Goal: Find specific page/section: Find specific page/section

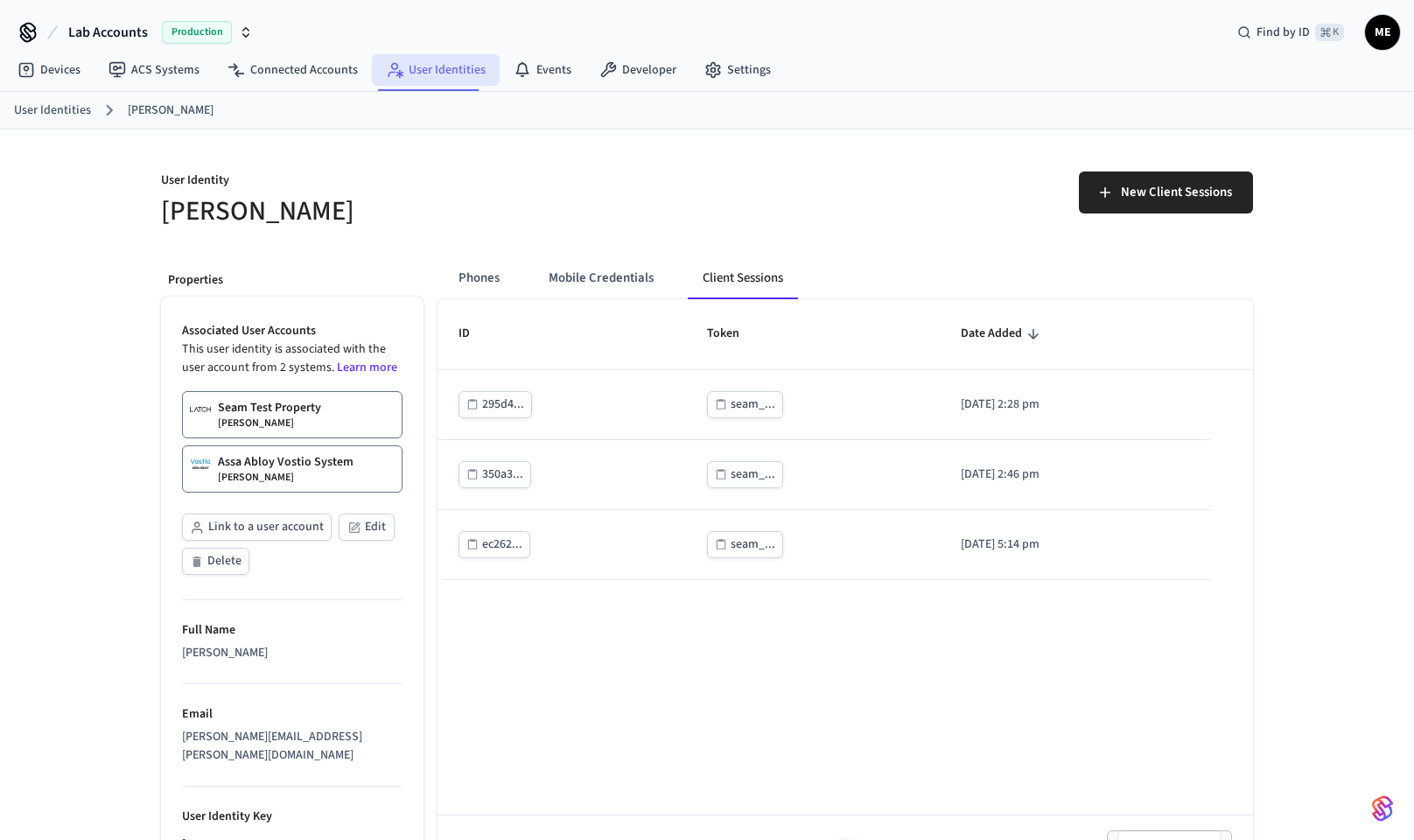
click at [440, 70] on link "User Identities" at bounding box center [435, 70] width 128 height 31
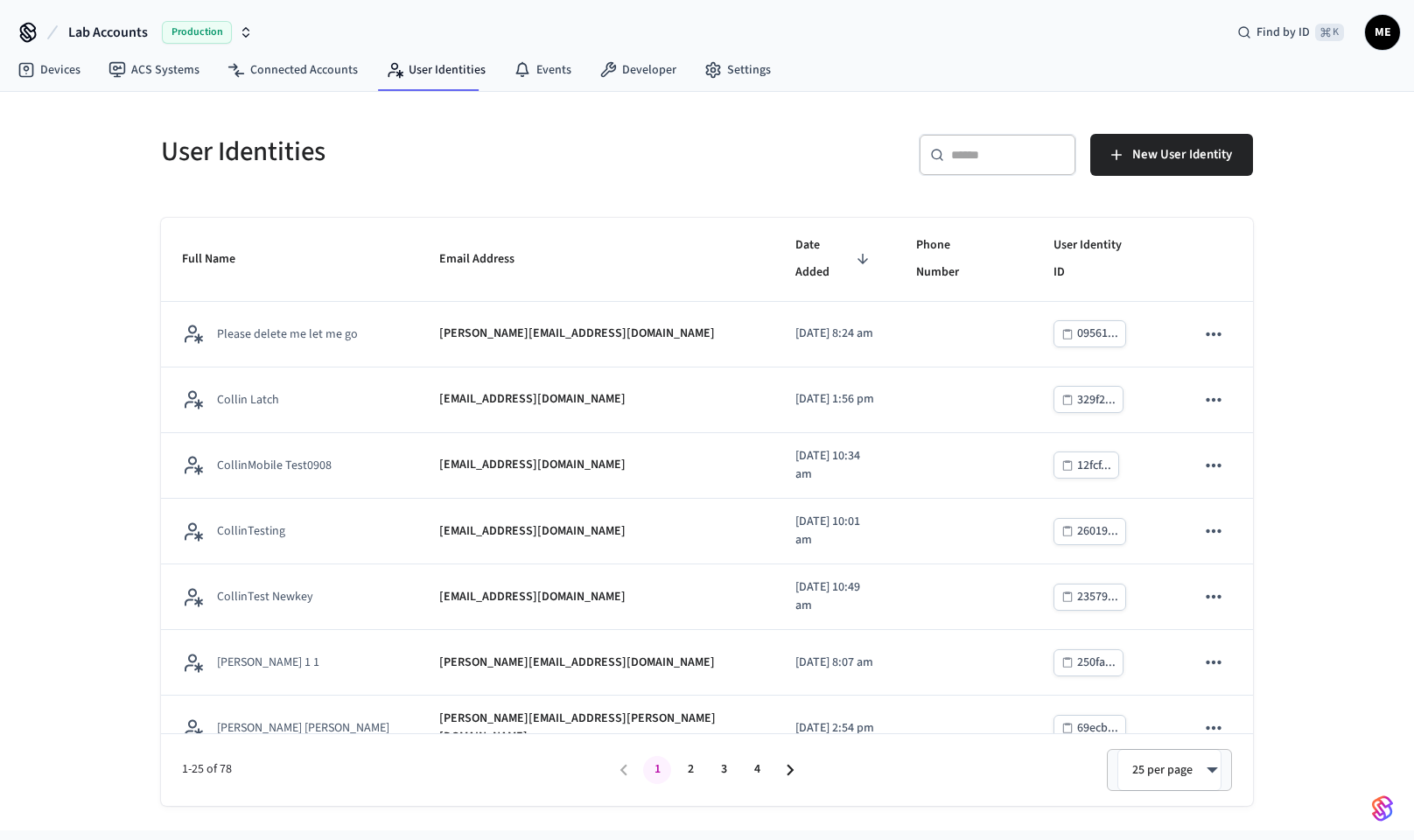
click at [1012, 155] on input "text" at bounding box center [1007, 155] width 114 height 18
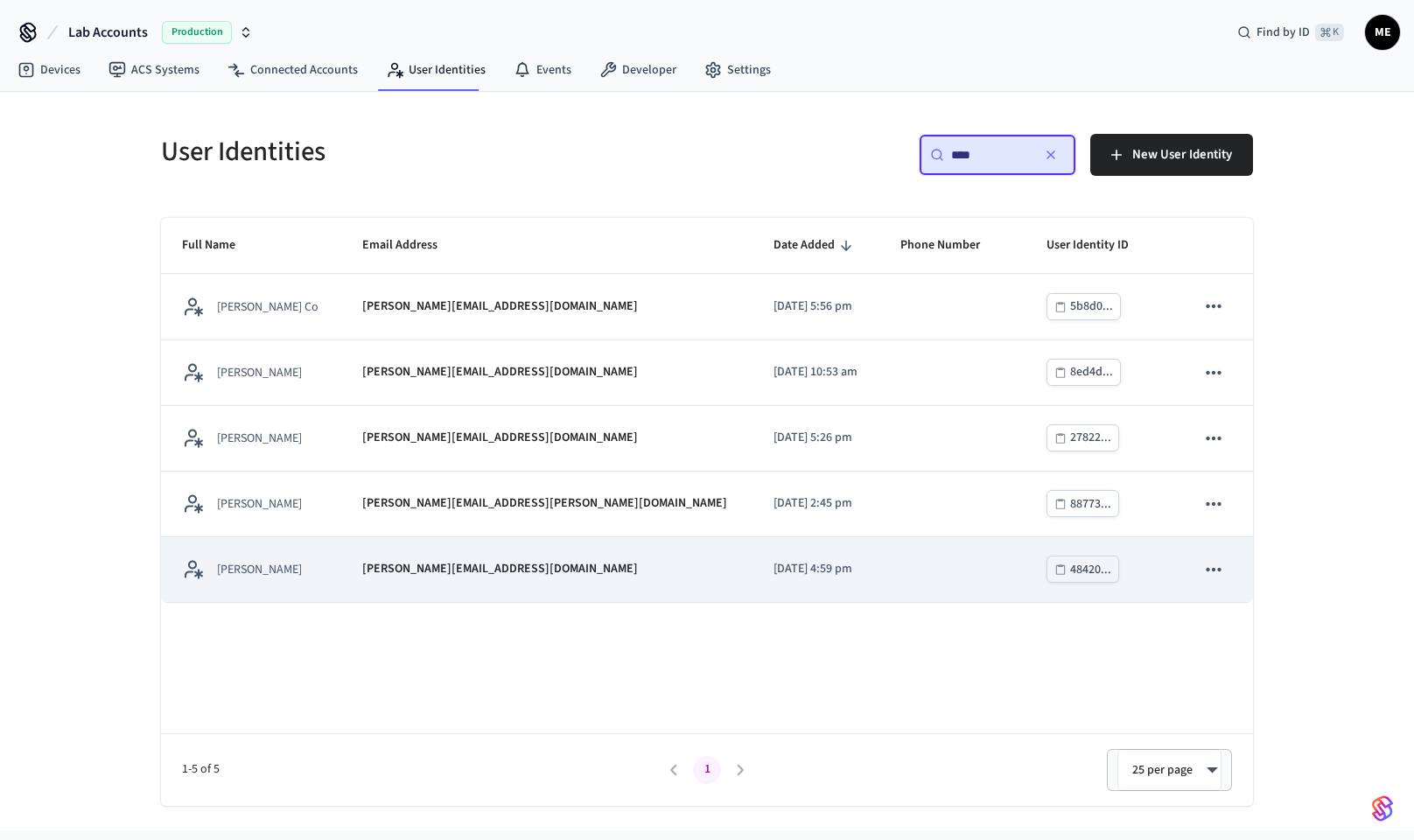
type input "****"
click at [542, 566] on div "[PERSON_NAME][EMAIL_ADDRESS][DOMAIN_NAME]" at bounding box center [546, 568] width 369 height 19
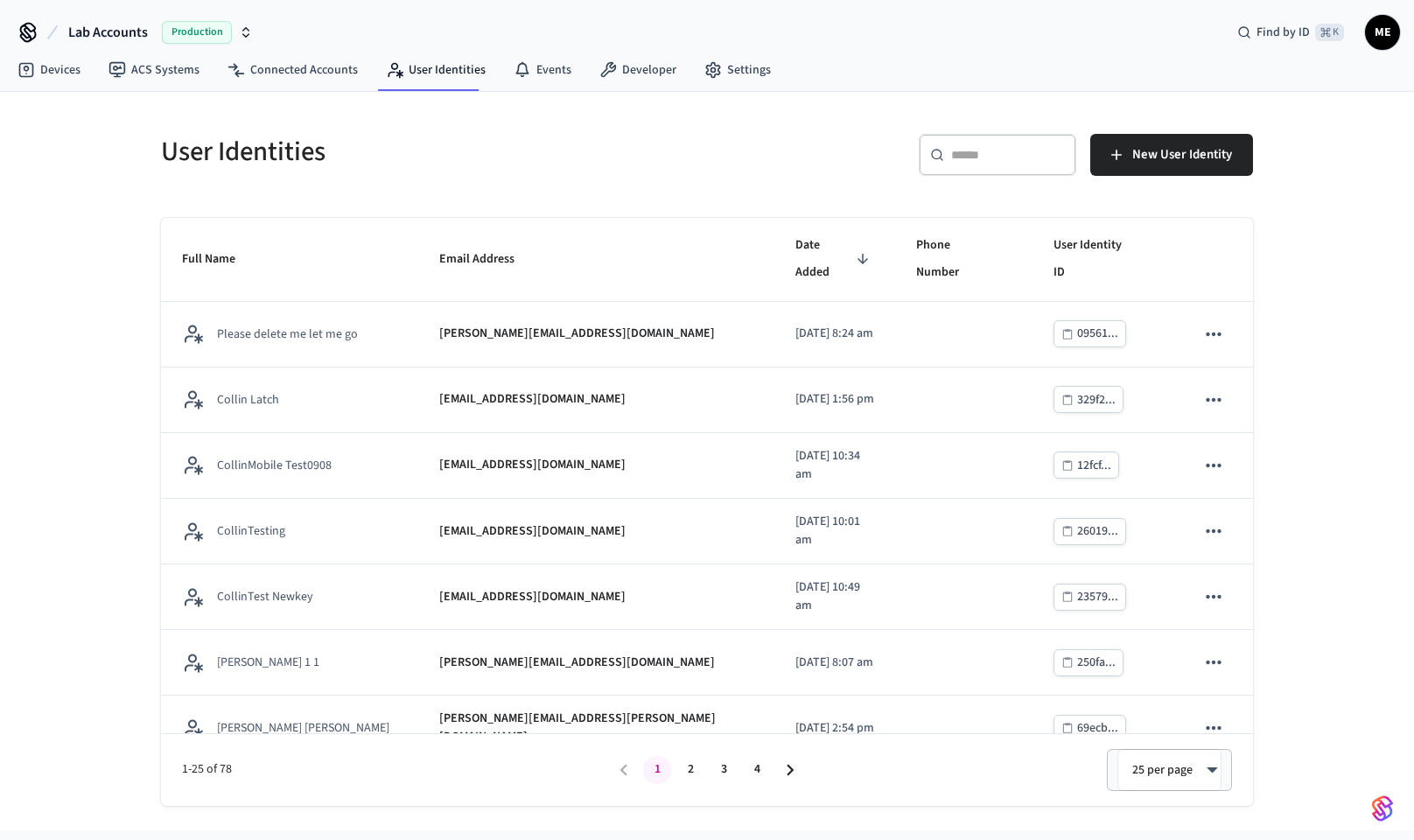
click at [981, 162] on input "text" at bounding box center [1007, 155] width 114 height 18
click at [268, 82] on link "Connected Accounts" at bounding box center [292, 70] width 158 height 31
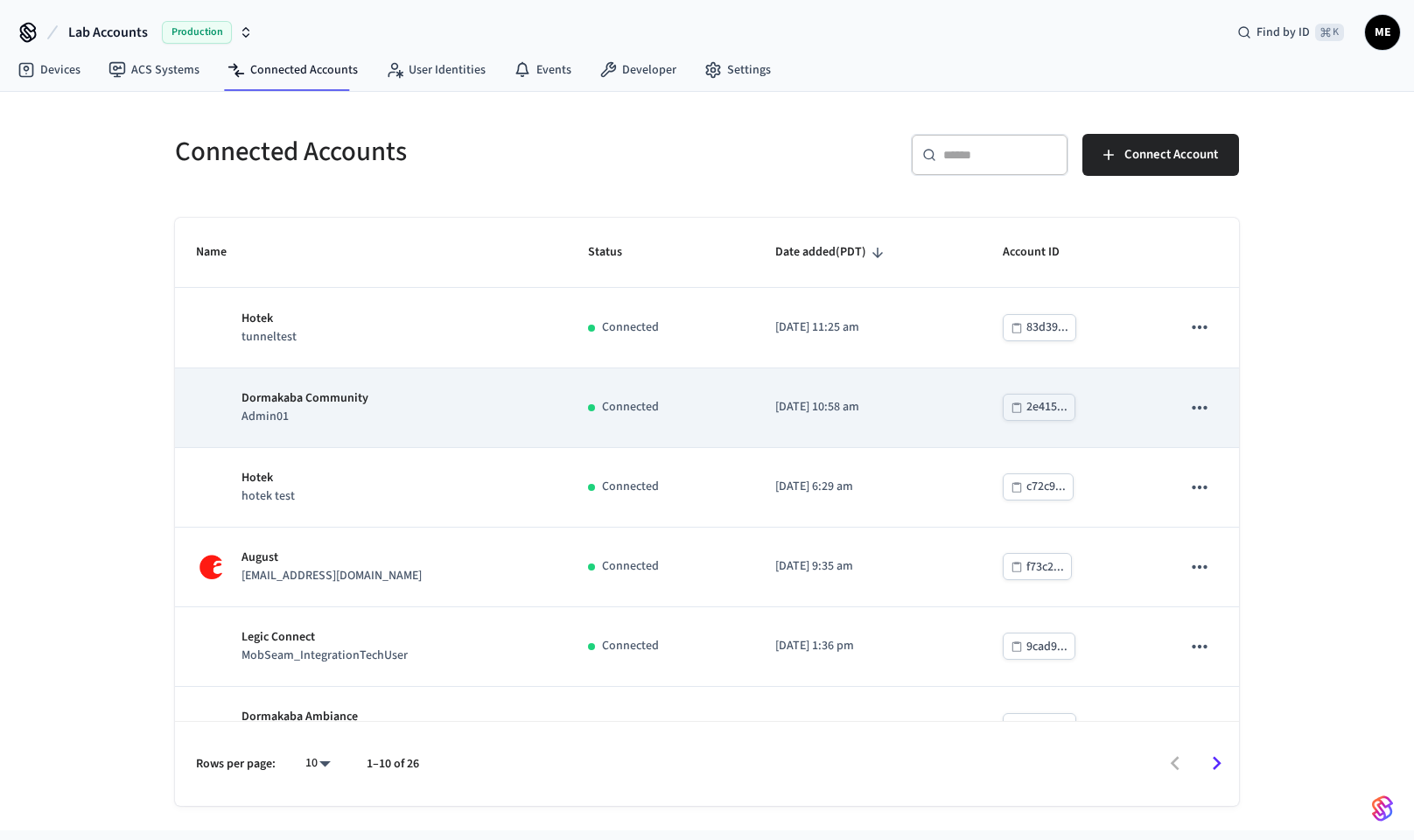
click at [262, 402] on p "Dormakaba Community" at bounding box center [305, 399] width 127 height 19
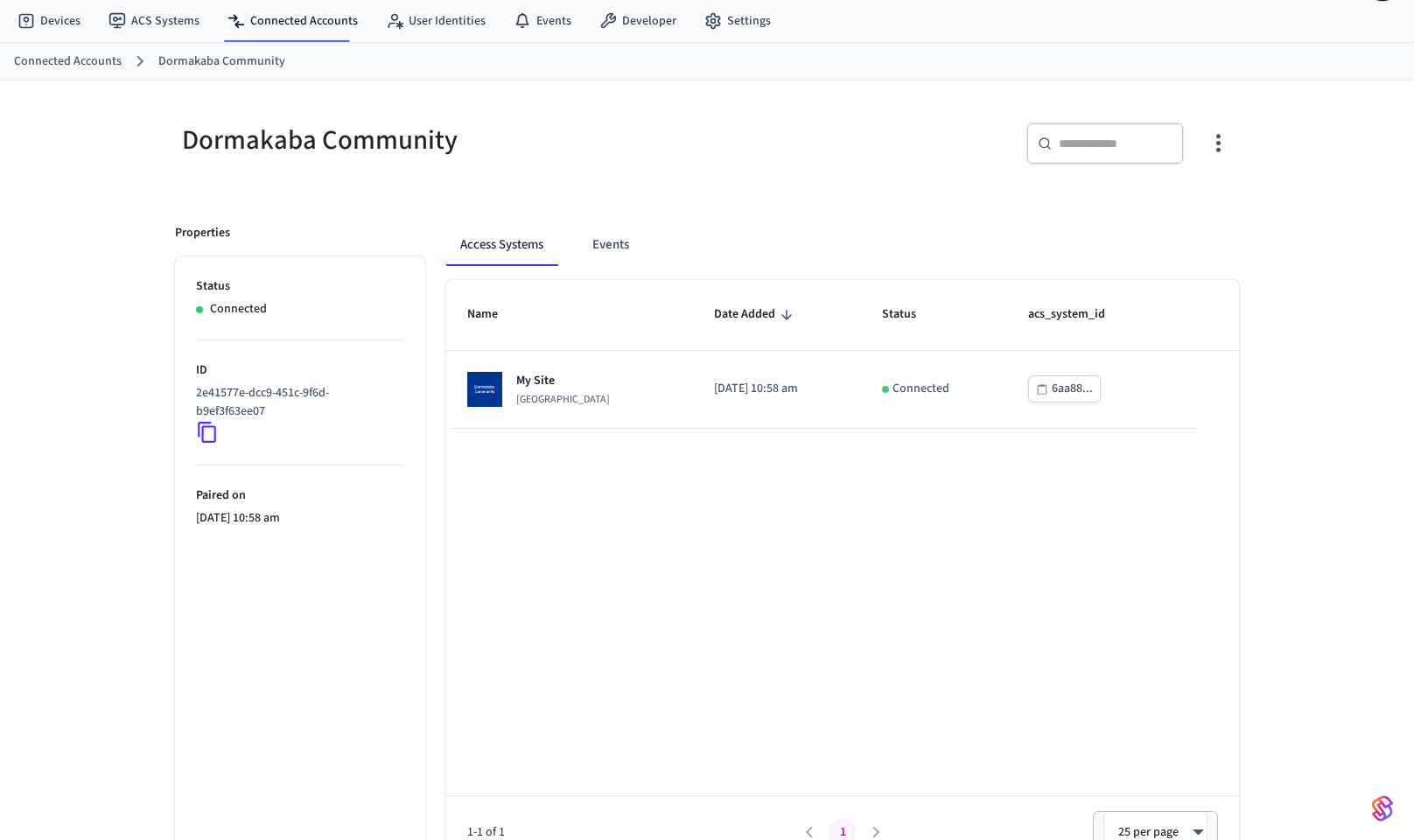
scroll to position [50, 0]
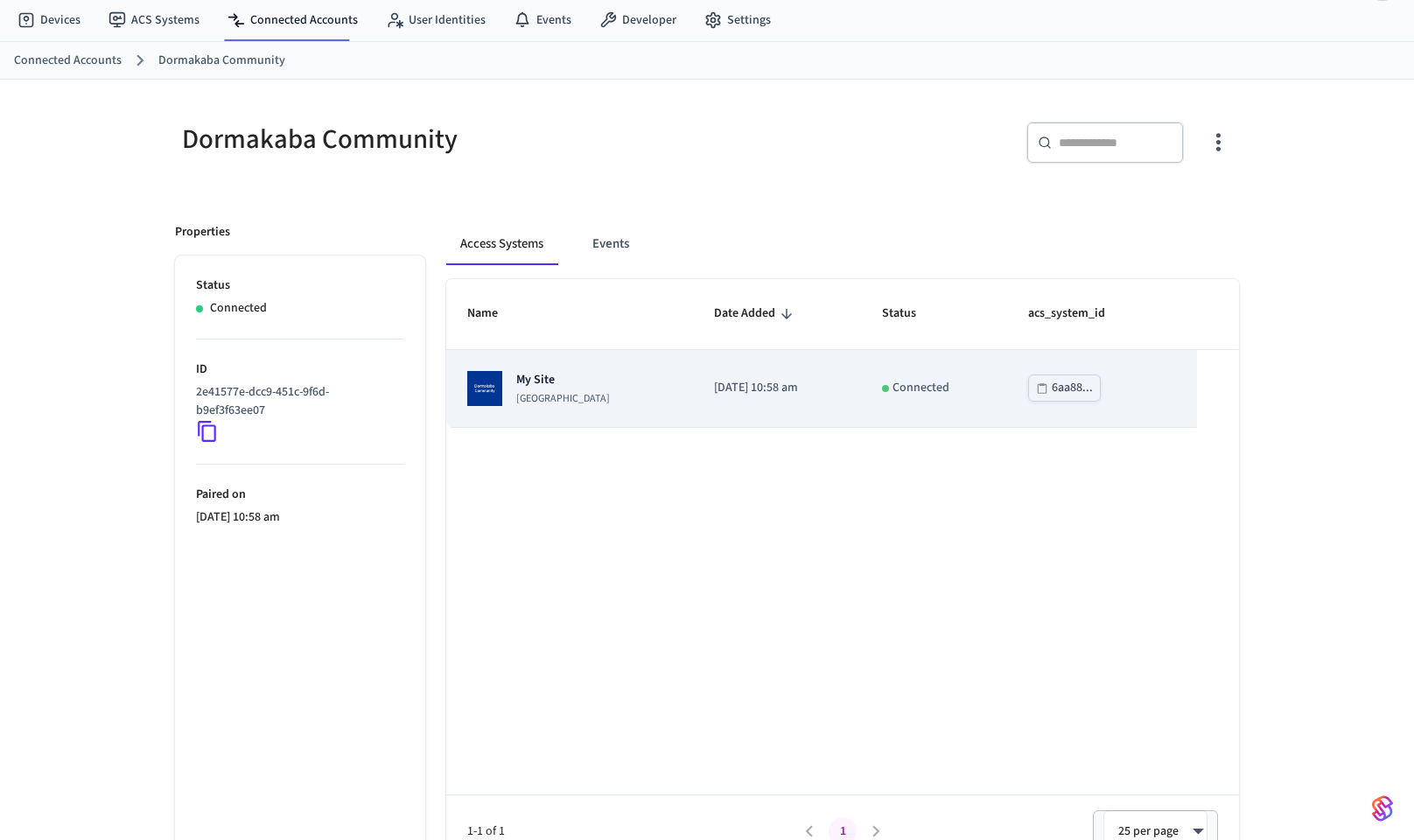
click at [571, 392] on p "[GEOGRAPHIC_DATA]" at bounding box center [563, 399] width 94 height 14
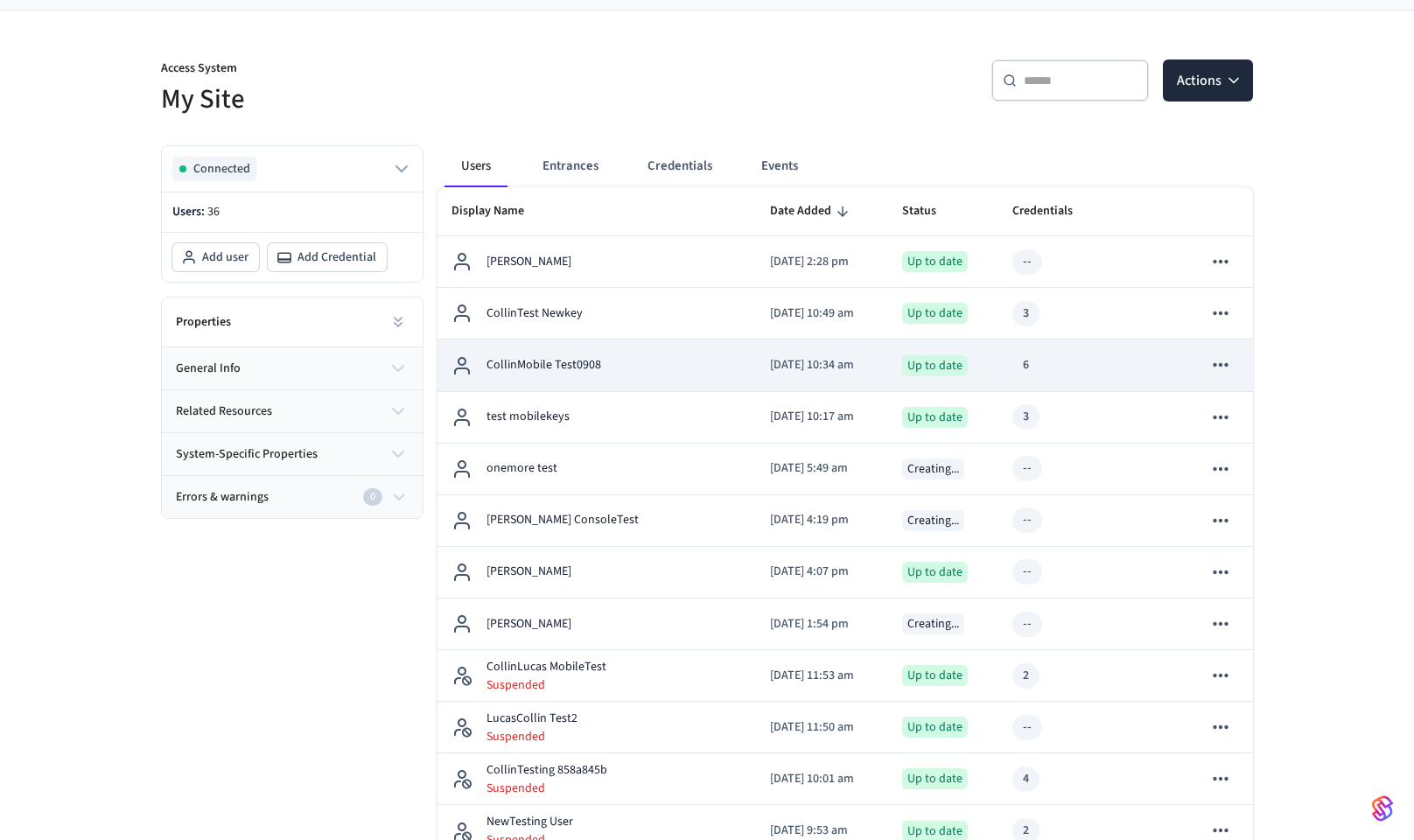
scroll to position [135, 0]
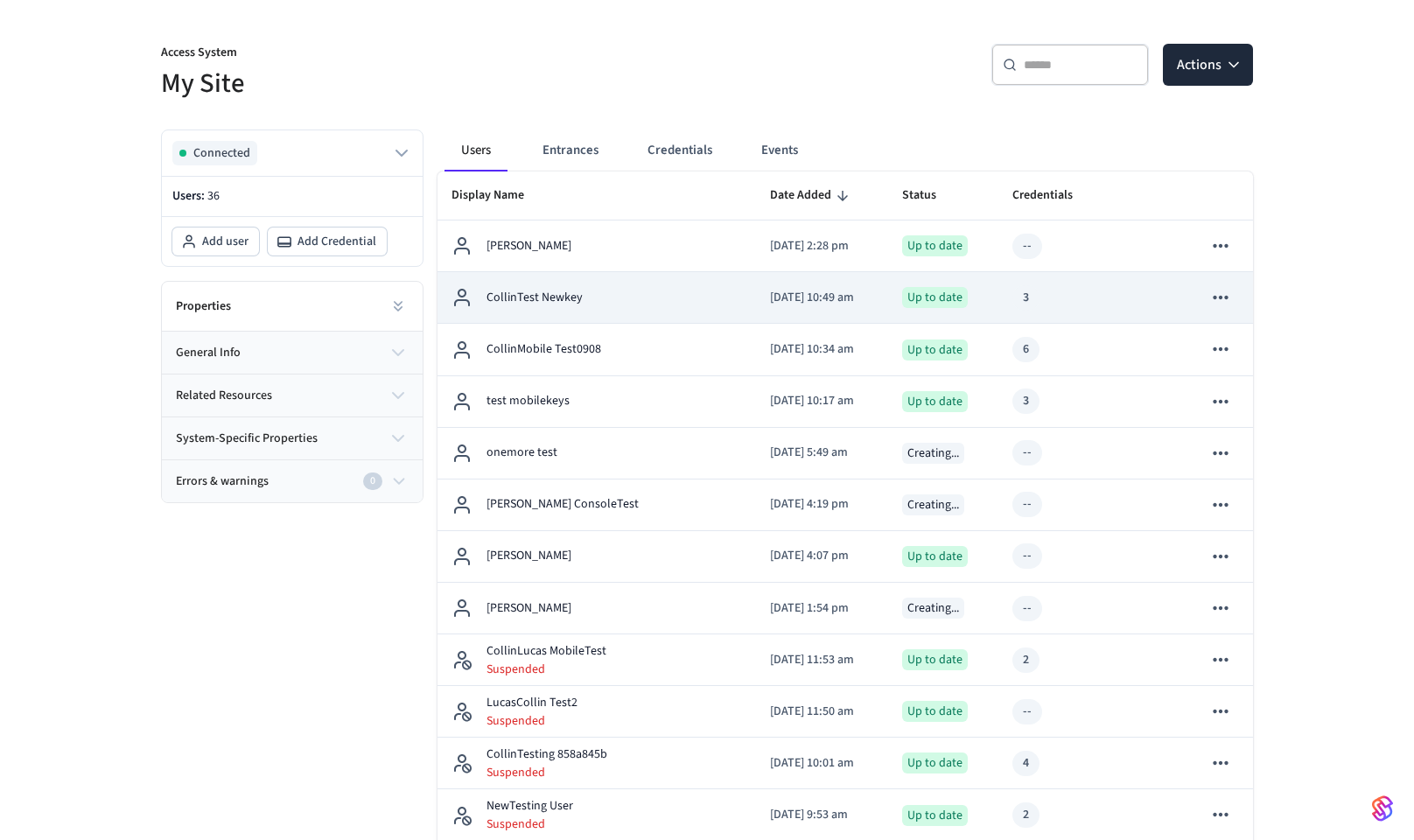
click at [660, 291] on div "CollinTest Newkey" at bounding box center [596, 297] width 290 height 21
click at [547, 296] on p "CollinTest Newkey" at bounding box center [534, 298] width 97 height 19
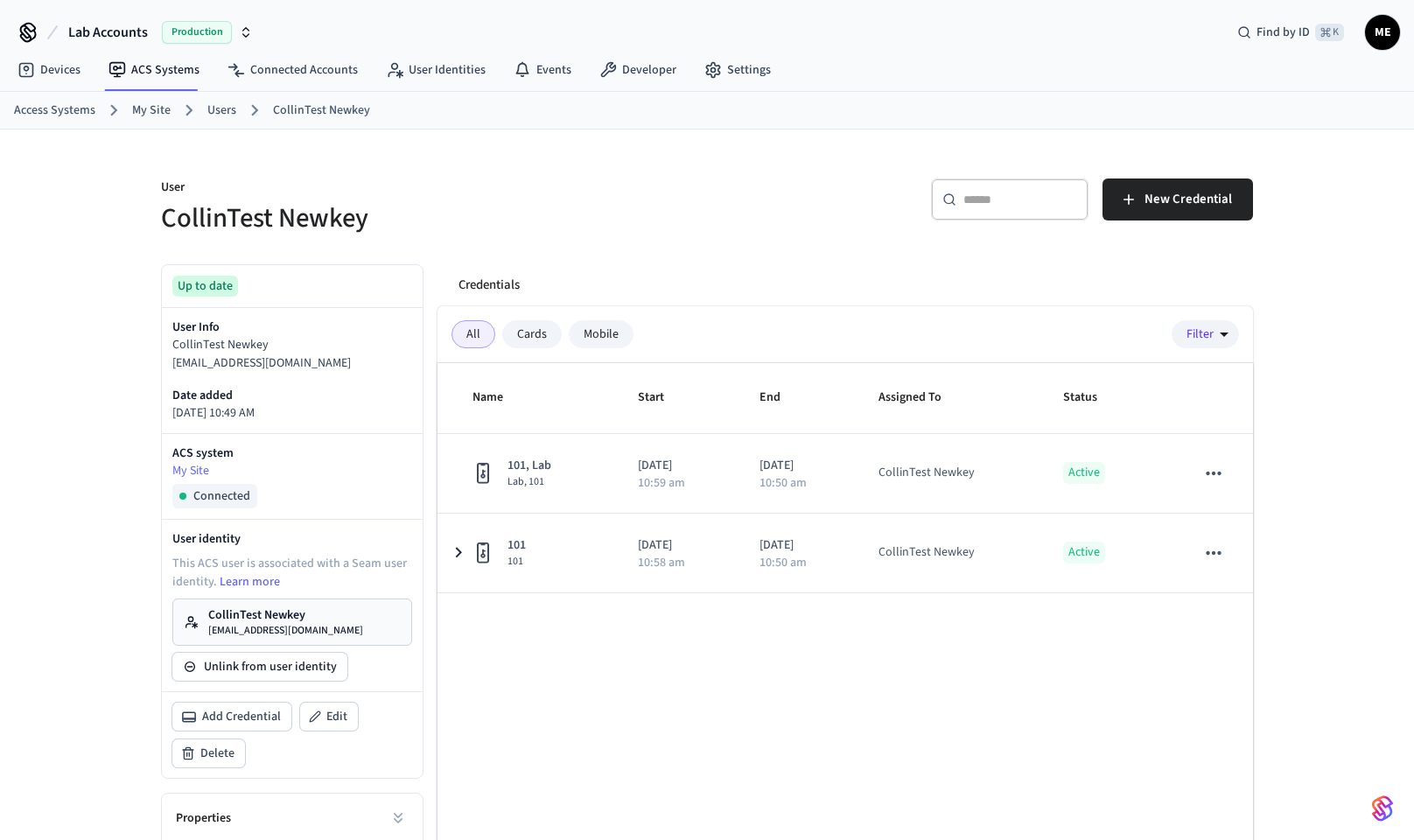
click at [286, 617] on p "CollinTest Newkey" at bounding box center [285, 615] width 155 height 18
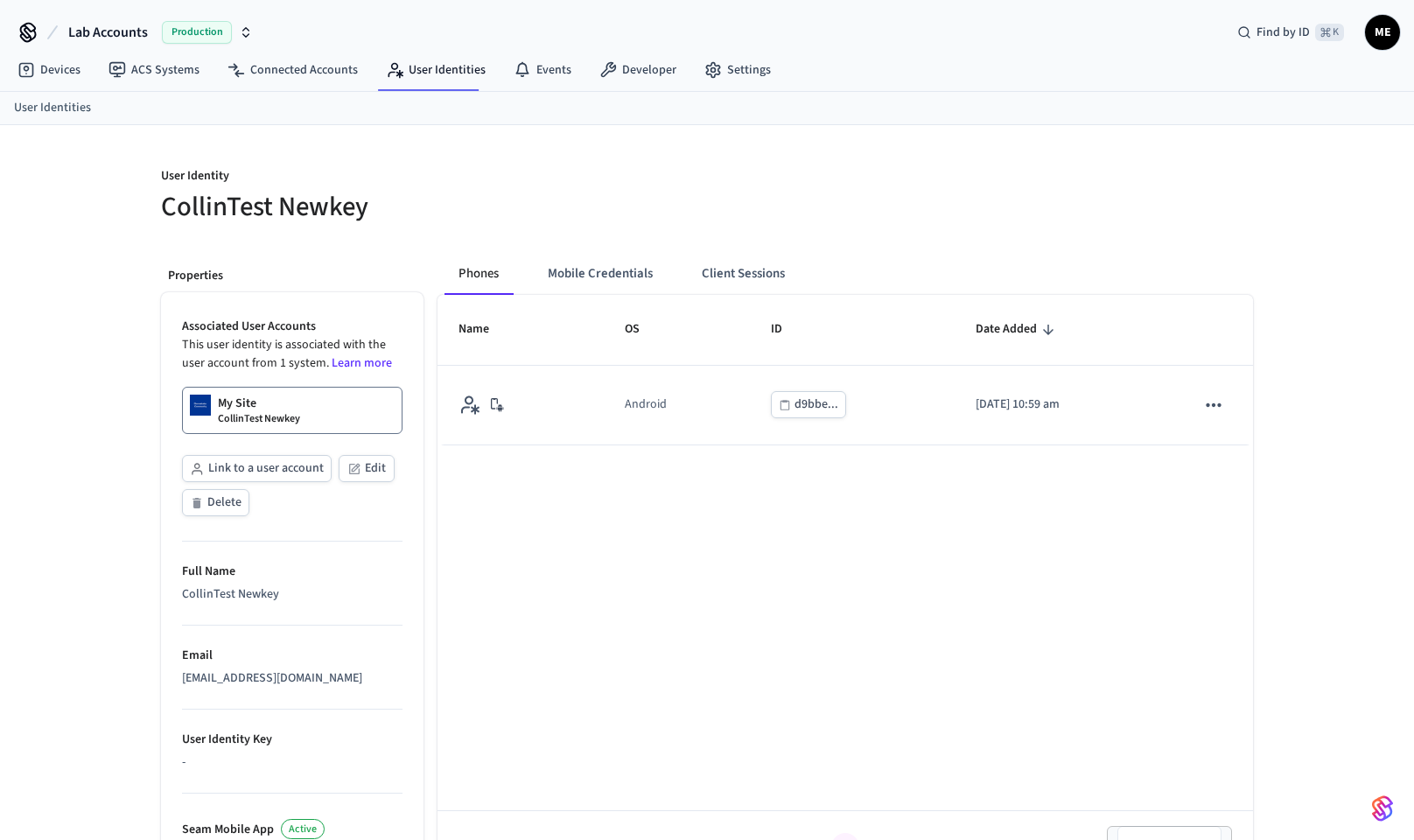
click at [760, 265] on button "Client Sessions" at bounding box center [743, 273] width 111 height 42
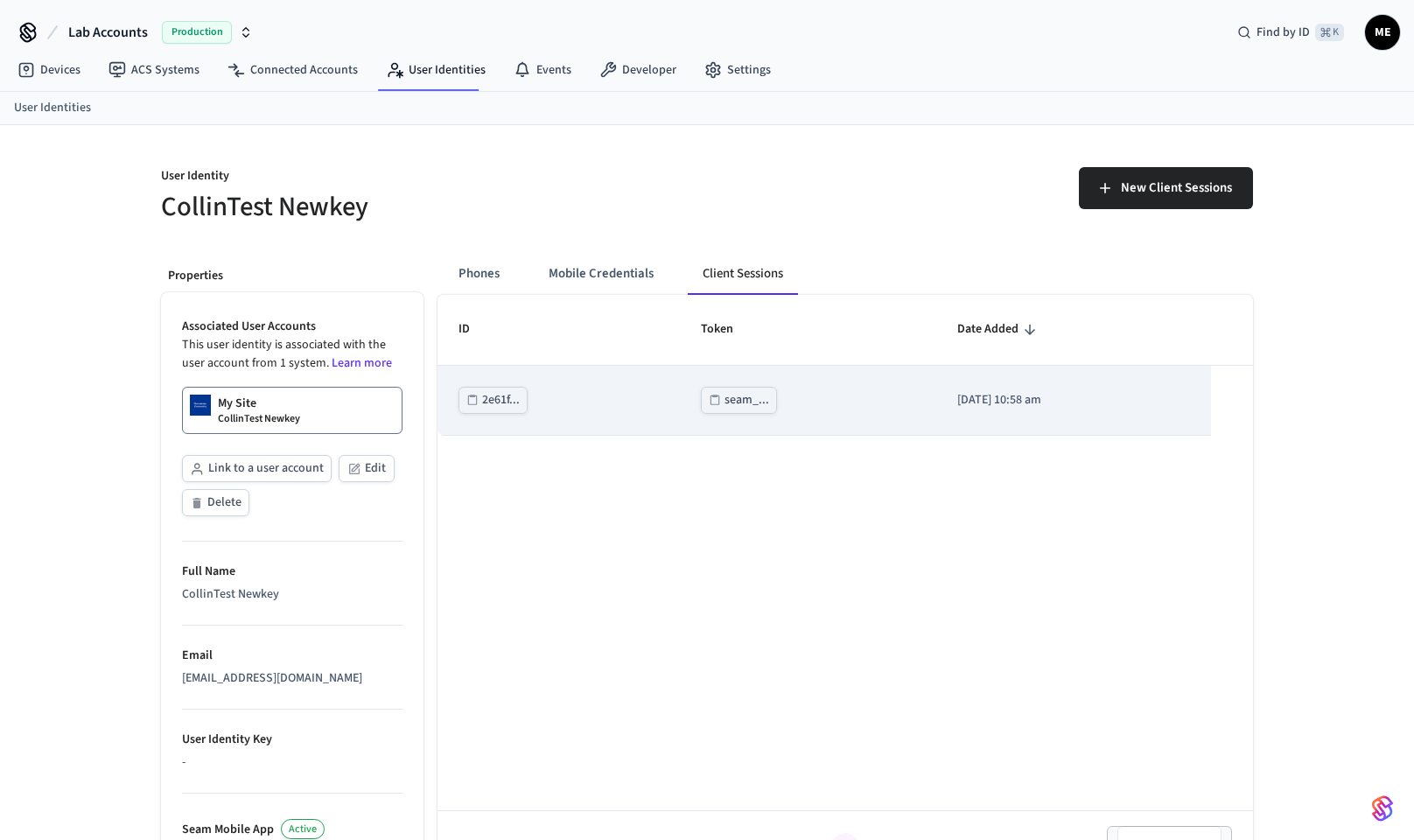
click at [726, 398] on div "seam_..." at bounding box center [747, 400] width 45 height 21
